Goal: Find specific page/section: Find specific page/section

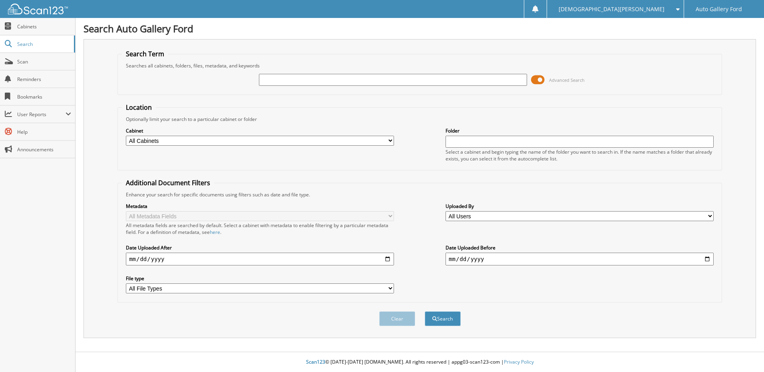
click at [276, 76] on input "text" at bounding box center [393, 80] width 268 height 12
type input "b09616"
click at [425, 312] on button "Search" at bounding box center [443, 319] width 36 height 15
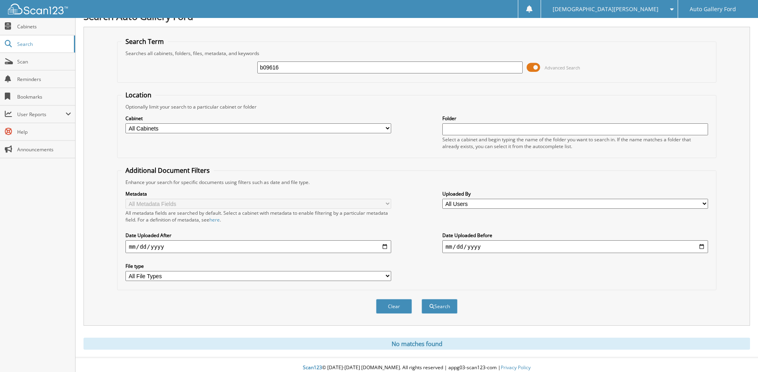
scroll to position [18, 0]
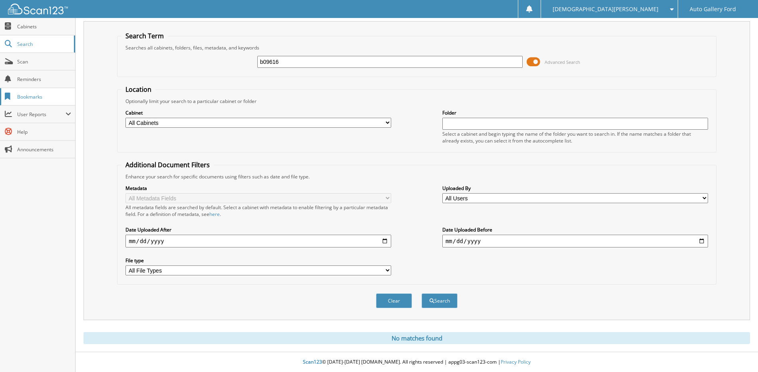
drag, startPoint x: 273, startPoint y: 69, endPoint x: 31, endPoint y: 96, distance: 243.7
click at [82, 98] on div "Search Auto Gallery Ford Search Term Searches all cabinets, folders, files, met…" at bounding box center [417, 177] width 682 height 390
type input "kfb09616"
click at [421, 294] on button "Search" at bounding box center [439, 301] width 36 height 15
